Goal: Task Accomplishment & Management: Use online tool/utility

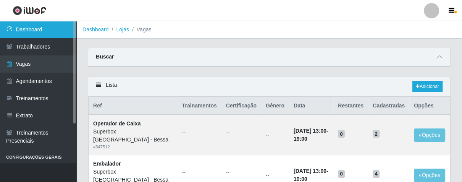
click at [54, 24] on link "Dashboard" at bounding box center [38, 29] width 76 height 17
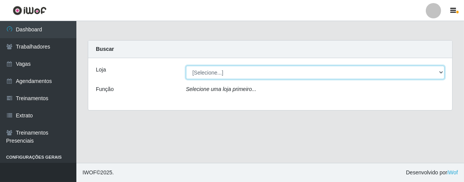
click at [188, 69] on select "[Selecione...] Superbox [GEOGRAPHIC_DATA] - Bessa" at bounding box center [315, 72] width 259 height 13
select select "206"
click at [186, 66] on select "[Selecione...] Superbox [GEOGRAPHIC_DATA] - Bessa" at bounding box center [315, 72] width 259 height 13
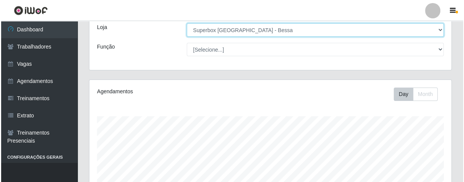
scroll to position [254, 0]
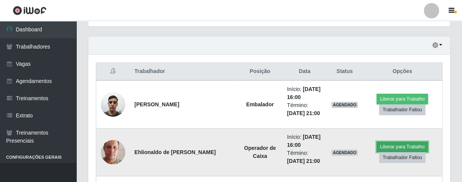
click at [382, 144] on button "Liberar para Trabalho" at bounding box center [403, 146] width 52 height 11
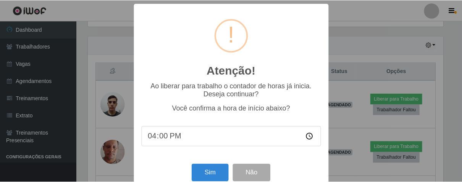
scroll to position [158, 358]
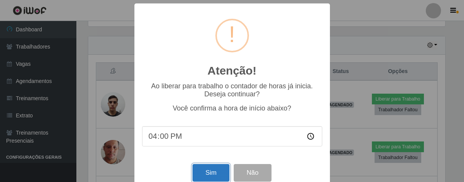
click at [209, 170] on button "Sim" at bounding box center [211, 173] width 37 height 18
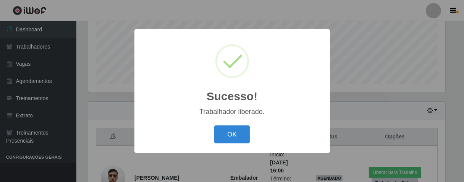
click at [214, 125] on button "OK" at bounding box center [232, 134] width 36 height 18
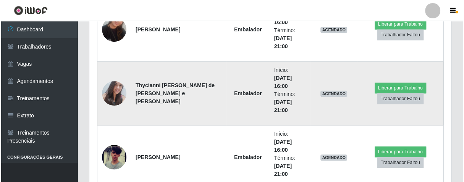
scroll to position [316, 0]
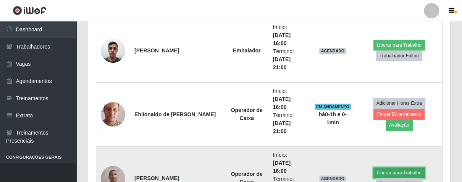
click at [406, 170] on button "Liberar para Trabalho" at bounding box center [400, 172] width 52 height 11
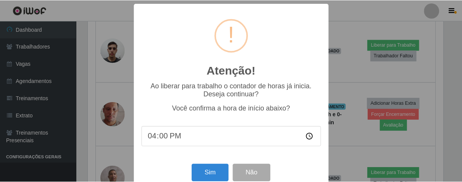
scroll to position [158, 358]
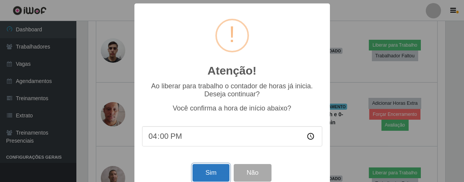
click at [198, 175] on button "Sim" at bounding box center [211, 173] width 37 height 18
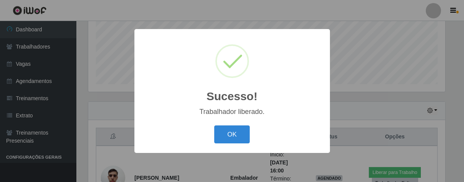
click at [214, 139] on div "OK Cancel" at bounding box center [232, 134] width 180 height 22
click at [226, 135] on button "OK" at bounding box center [232, 134] width 36 height 18
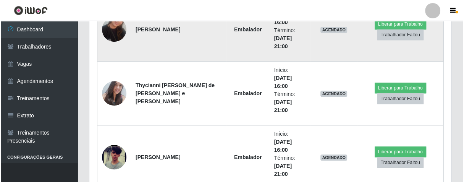
scroll to position [571, 0]
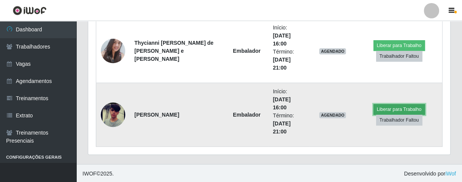
click at [384, 106] on button "Liberar para Trabalho" at bounding box center [400, 109] width 52 height 11
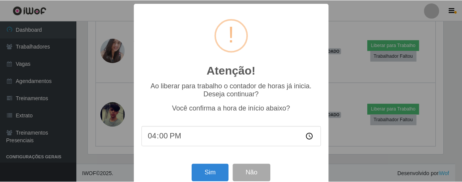
scroll to position [158, 358]
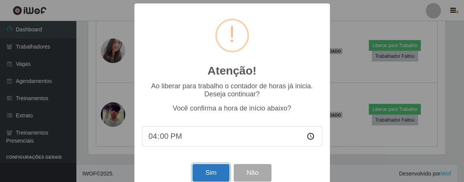
click at [212, 173] on button "Sim" at bounding box center [211, 173] width 37 height 18
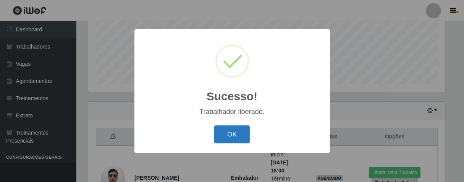
click at [223, 138] on button "OK" at bounding box center [232, 134] width 36 height 18
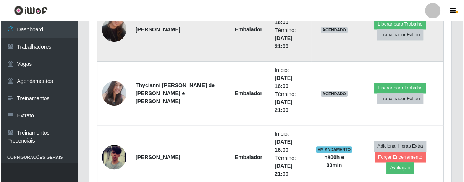
scroll to position [444, 0]
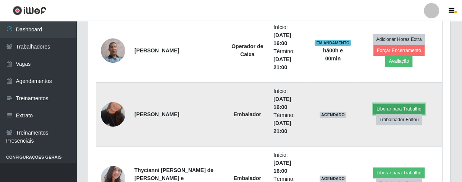
click at [385, 106] on button "Liberar para Trabalho" at bounding box center [399, 109] width 52 height 11
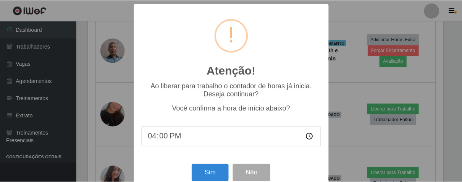
scroll to position [158, 358]
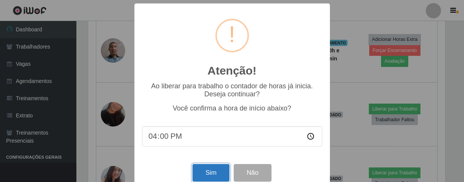
click at [217, 178] on button "Sim" at bounding box center [211, 173] width 37 height 18
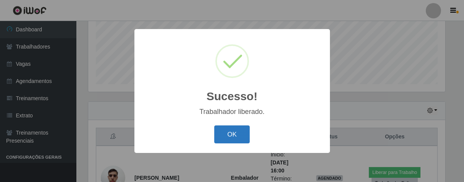
click at [230, 140] on button "OK" at bounding box center [232, 134] width 36 height 18
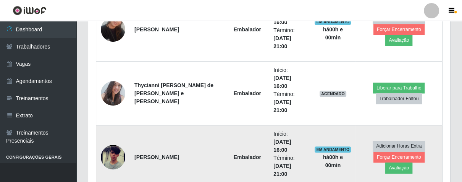
scroll to position [486, 0]
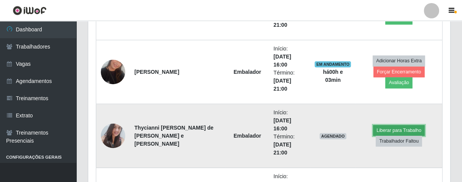
click at [375, 128] on button "Liberar para Trabalho" at bounding box center [399, 130] width 52 height 11
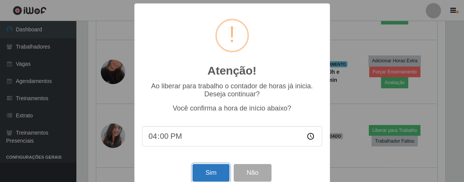
click at [199, 176] on button "Sim" at bounding box center [211, 173] width 37 height 18
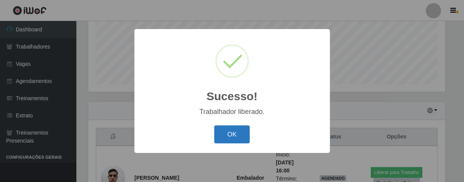
click at [227, 130] on button "OK" at bounding box center [232, 134] width 36 height 18
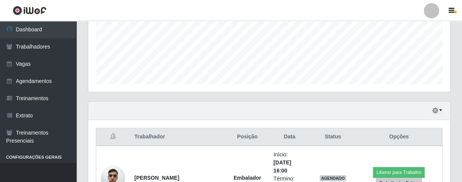
scroll to position [316, 0]
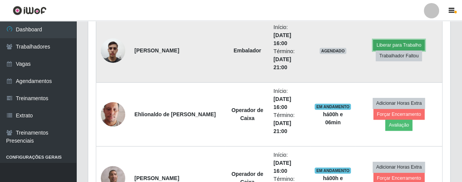
click at [393, 42] on button "Liberar para Trabalho" at bounding box center [399, 45] width 52 height 11
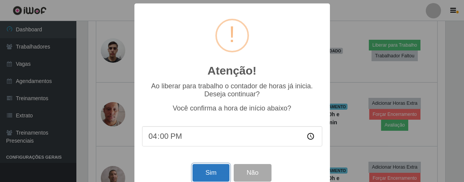
click at [206, 176] on button "Sim" at bounding box center [211, 173] width 37 height 18
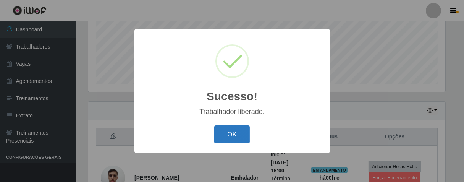
click at [232, 133] on button "OK" at bounding box center [232, 134] width 36 height 18
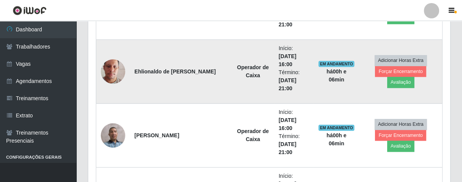
scroll to position [317, 0]
